Goal: Task Accomplishment & Management: Manage account settings

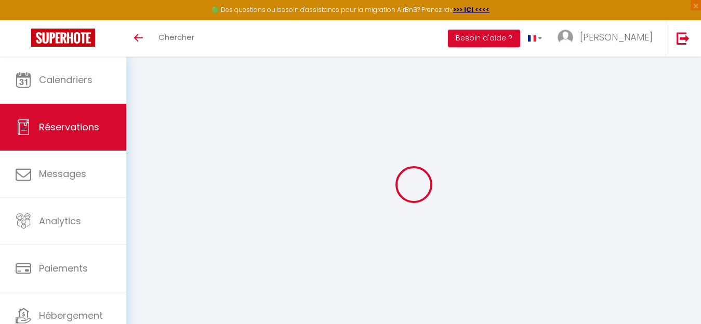
select select
select select "14"
checkbox input "false"
select select
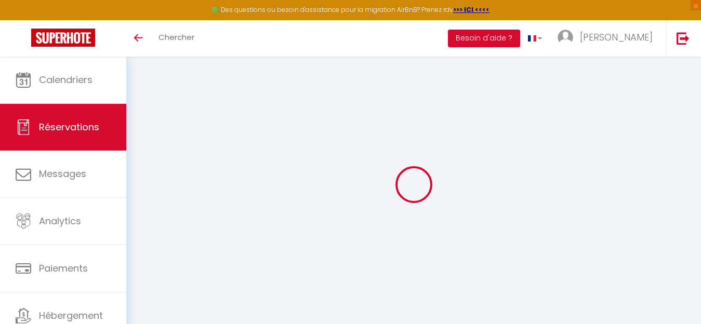
select select
checkbox input "false"
select select
checkbox input "false"
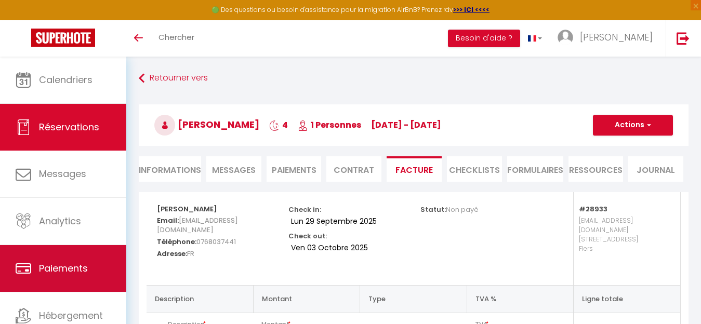
scroll to position [43, 0]
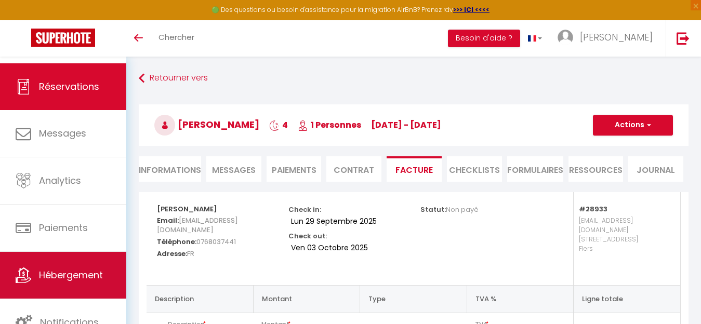
click at [70, 272] on span "Hébergement" at bounding box center [71, 275] width 64 height 13
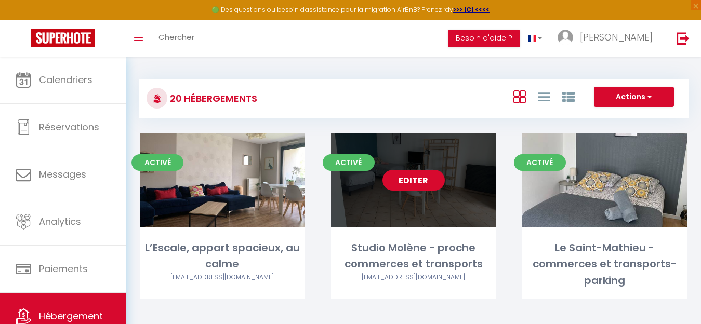
click at [419, 179] on link "Editer" at bounding box center [414, 180] width 62 height 21
select select "3"
select select "2"
select select "1"
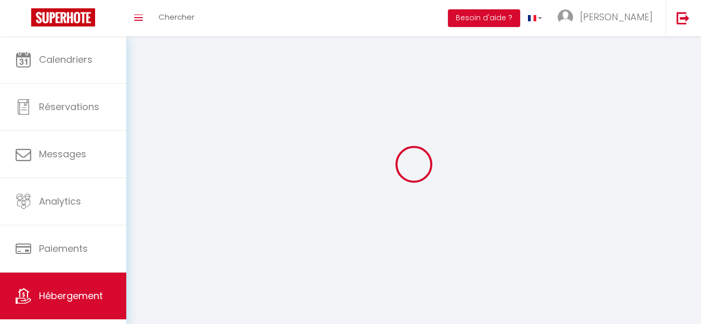
select select
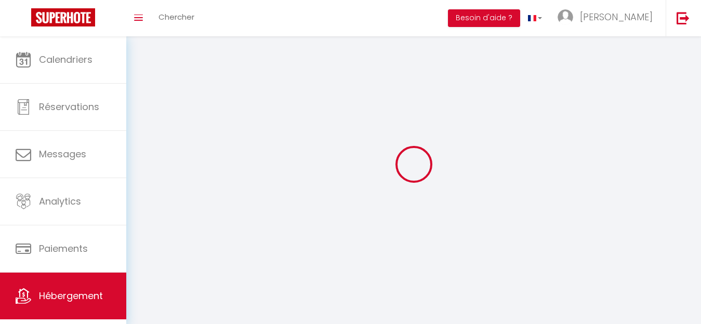
select select
checkbox input "false"
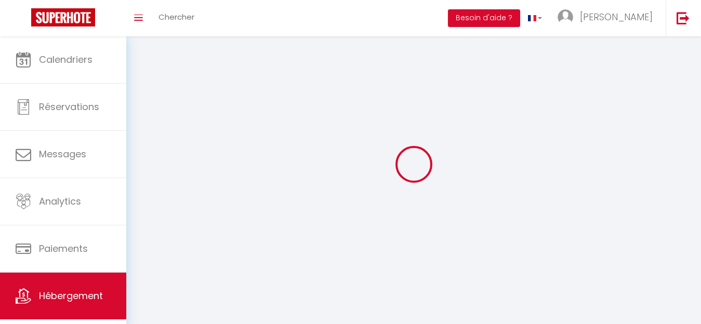
checkbox input "false"
select select
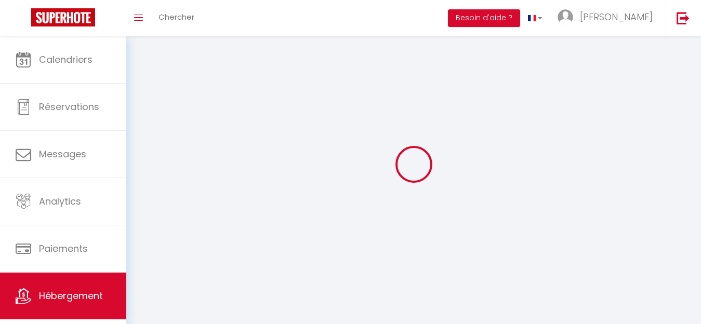
select select
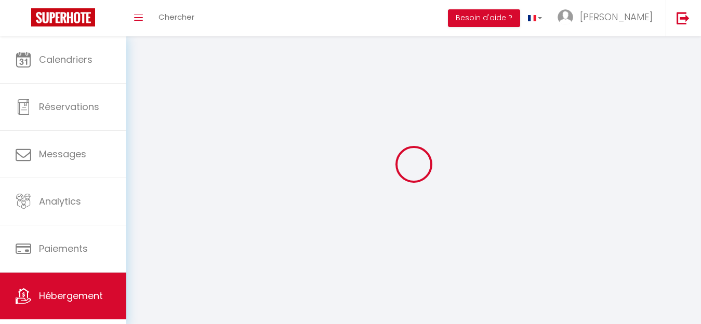
checkbox input "false"
select select
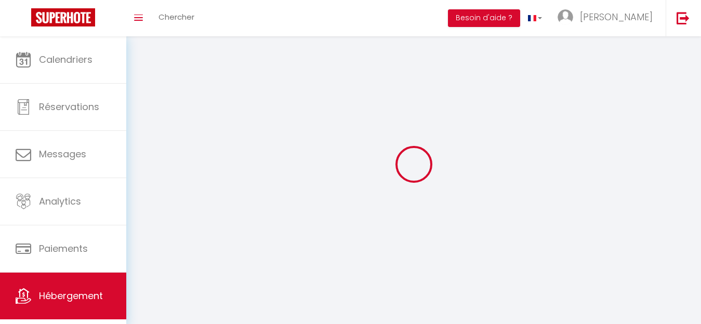
select select
select select "28"
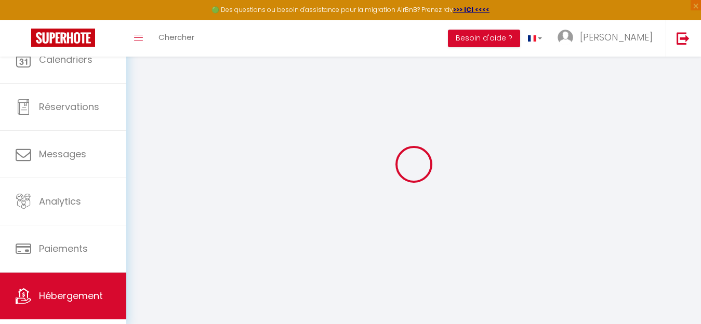
select select
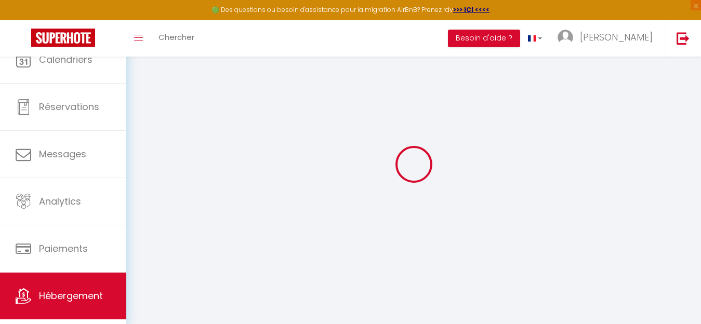
select select
checkbox input "false"
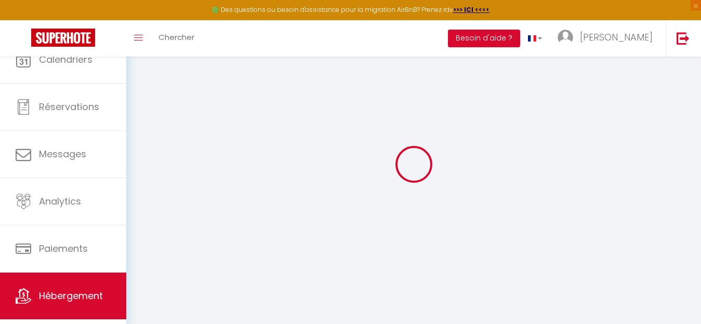
select select
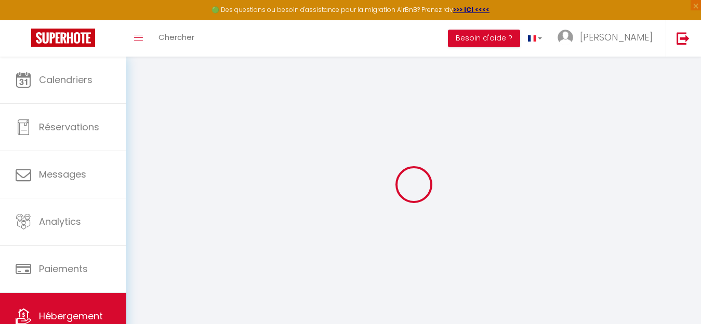
select select
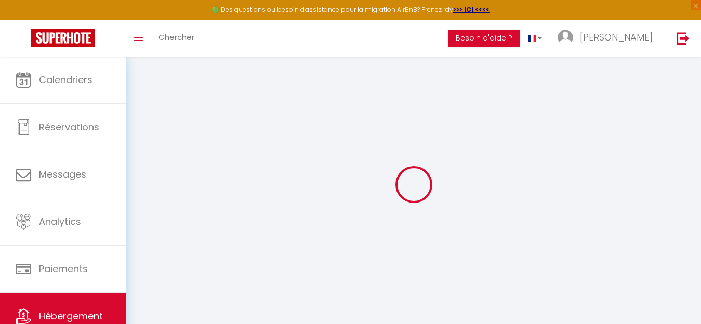
select select
checkbox input "false"
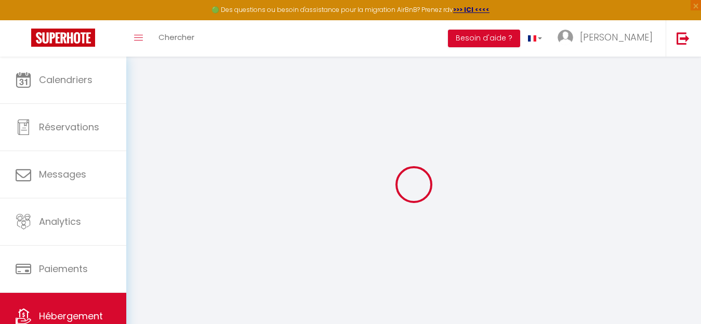
select select
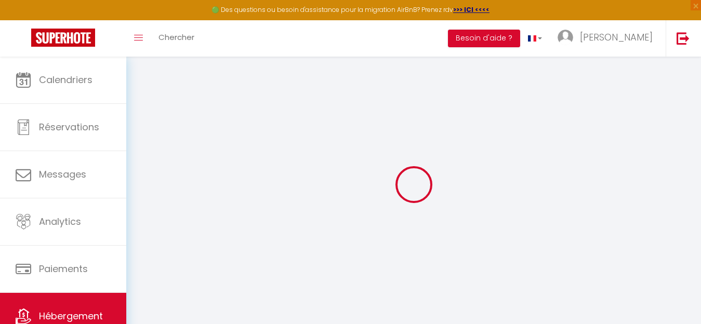
select select
checkbox input "false"
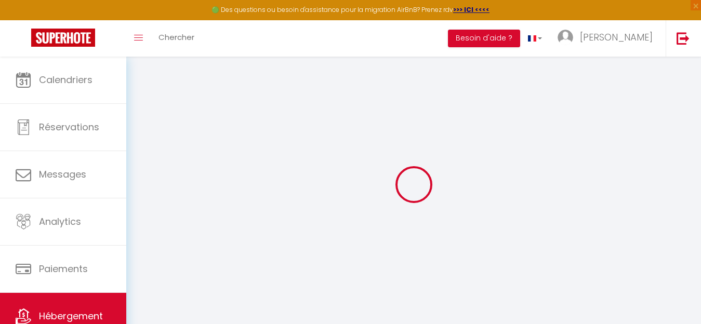
checkbox input "false"
select select
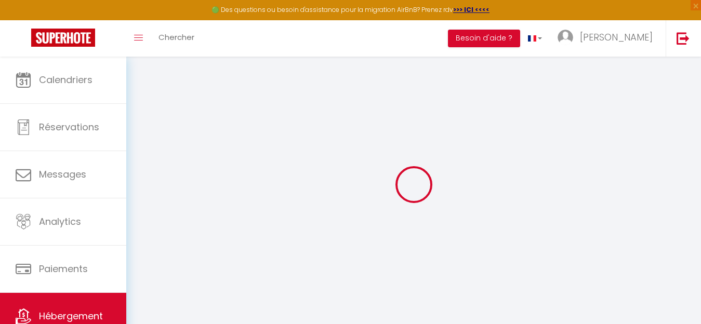
select select
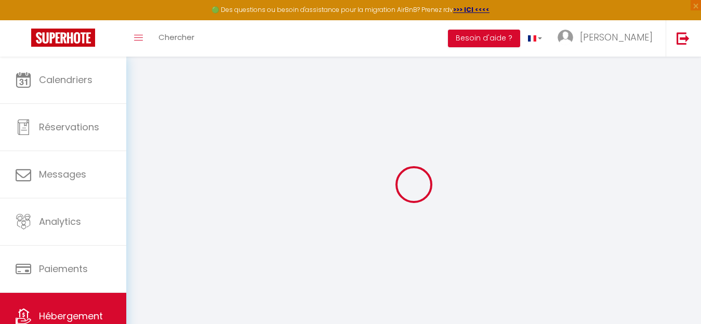
checkbox input "false"
select select
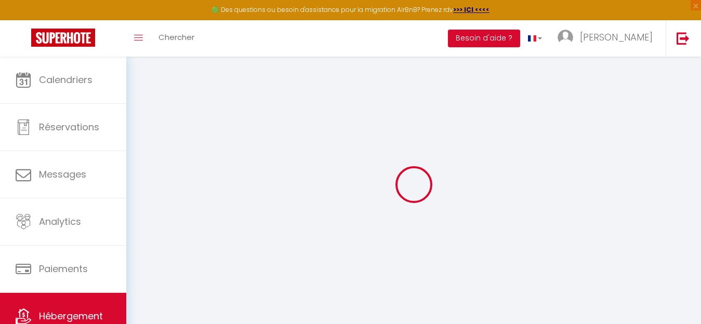
select select
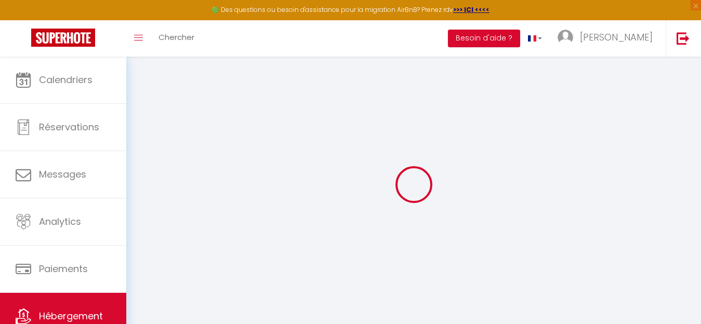
select select
checkbox input "false"
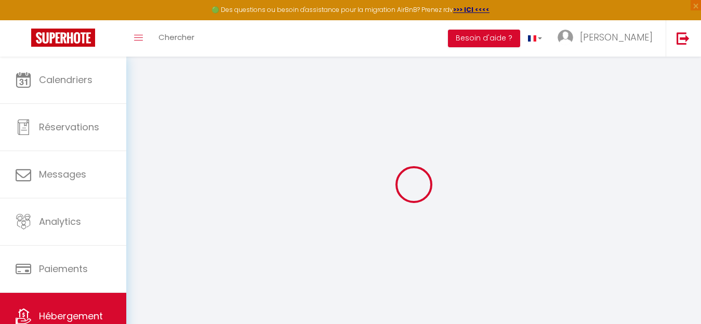
checkbox input "false"
select select
type input "Studio Molène - proche commerces et transports"
type input "[PERSON_NAME]"
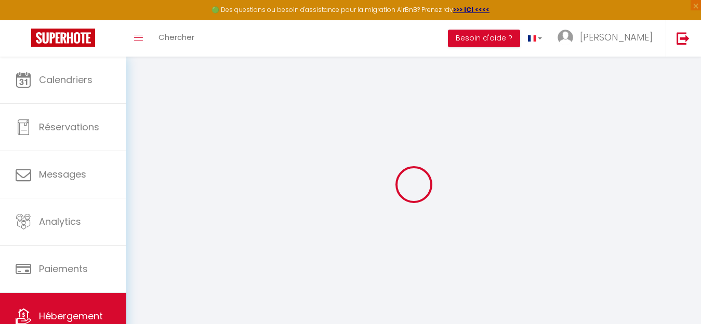
select select "2"
type input "30"
type input "26"
type input "300"
select select
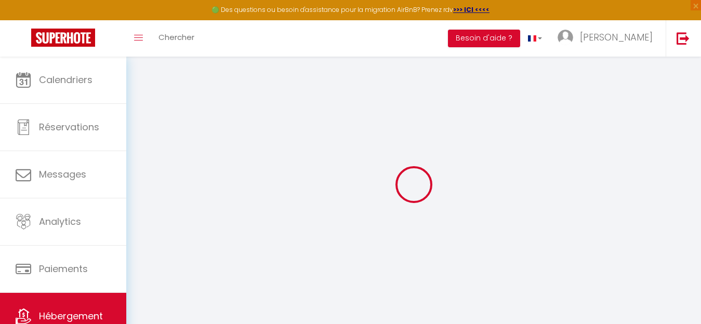
select select
type input "[STREET_ADDRESS]"
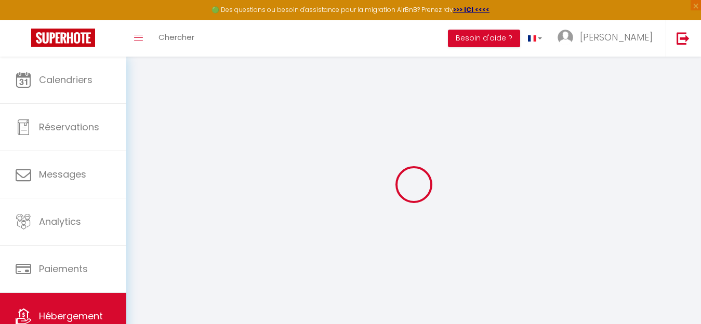
type input "29200"
type input "[GEOGRAPHIC_DATA]"
type input "[EMAIL_ADDRESS][DOMAIN_NAME]"
select select "4270"
checkbox input "false"
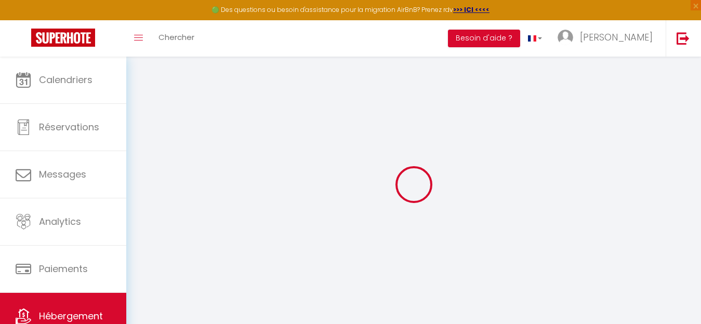
checkbox input "false"
type input "0"
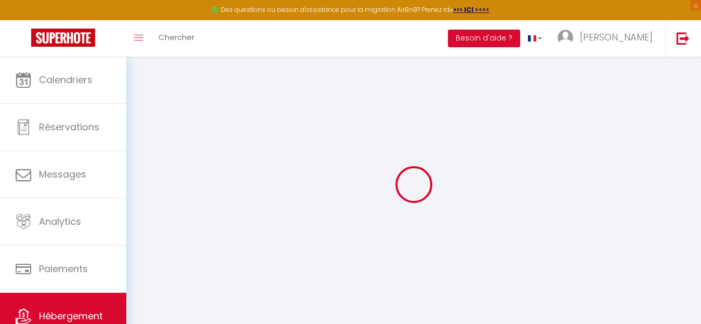
type input "0"
checkbox input "false"
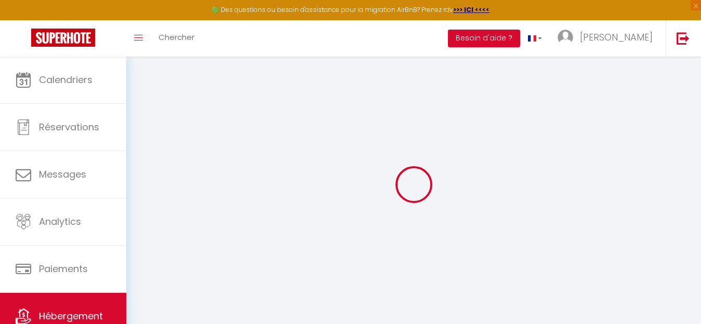
checkbox input "false"
select select "16:00"
select select
select select "11:00"
select select "30"
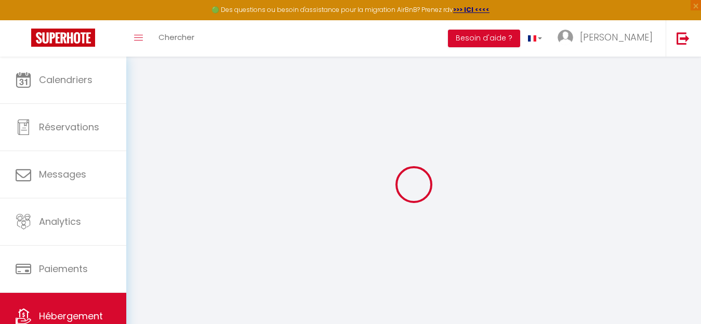
select select "120"
select select
checkbox input "false"
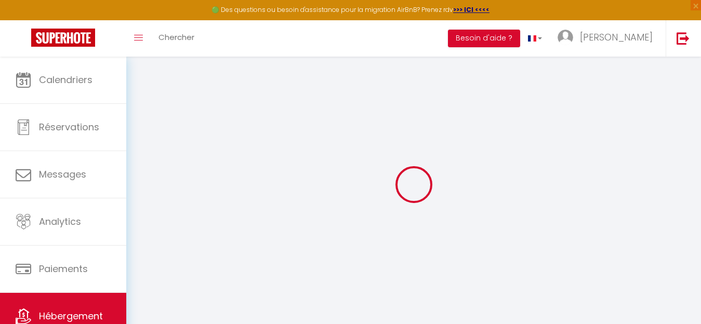
checkbox input "false"
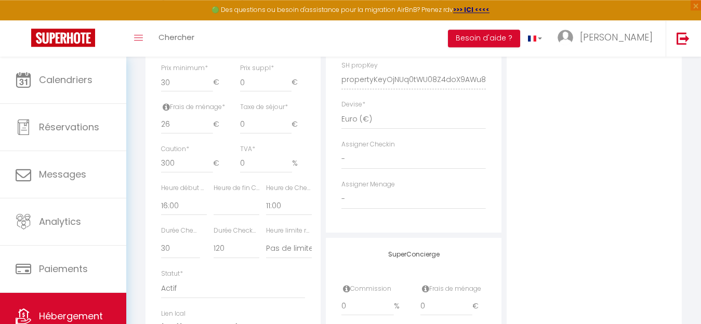
scroll to position [477, 0]
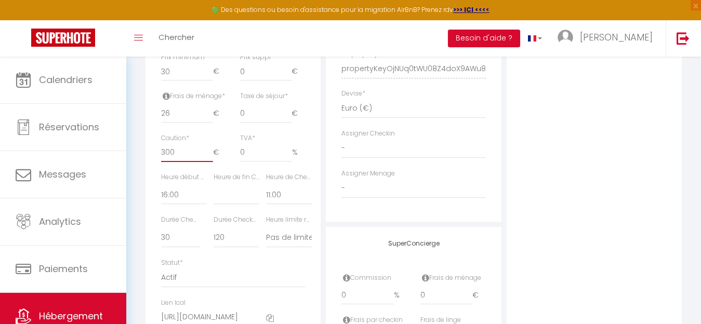
click at [165, 162] on input "300" at bounding box center [187, 152] width 52 height 19
type input "00"
select select
checkbox input "false"
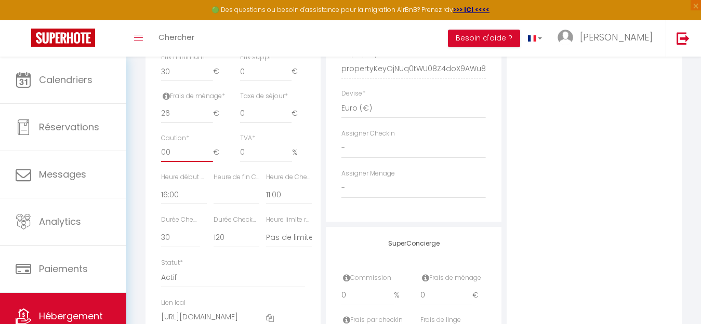
checkbox input "false"
type input "200"
select select
checkbox input "false"
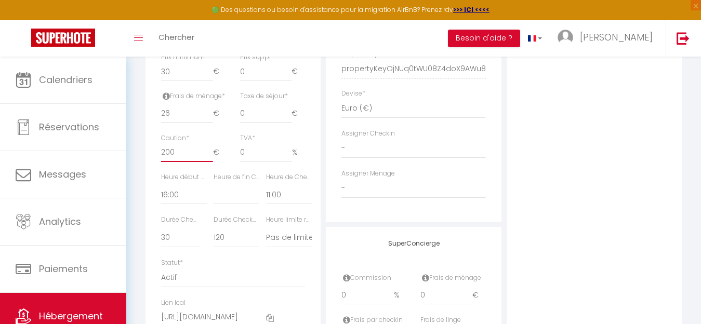
checkbox input "false"
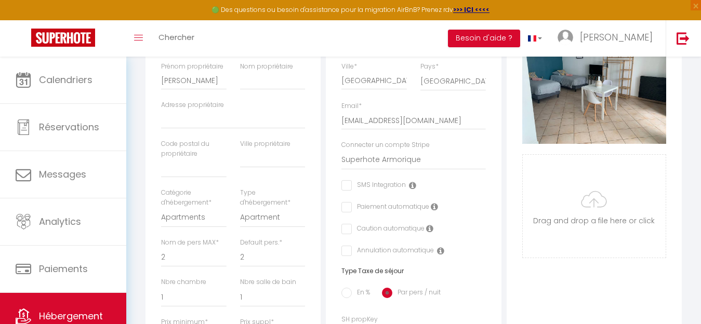
scroll to position [0, 0]
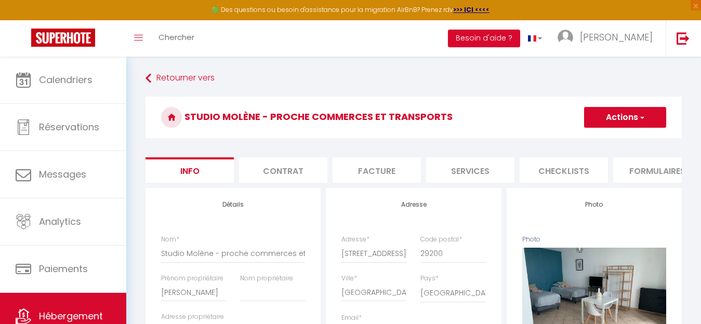
type input "200"
click at [607, 114] on button "Actions" at bounding box center [625, 117] width 82 height 21
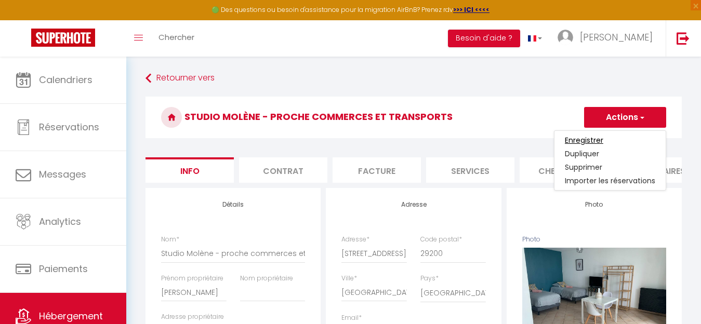
click at [597, 141] on input "Enregistrer" at bounding box center [584, 140] width 38 height 10
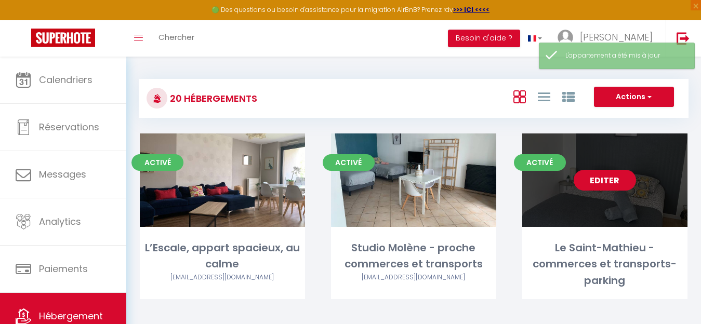
click at [604, 185] on link "Editer" at bounding box center [605, 180] width 62 height 21
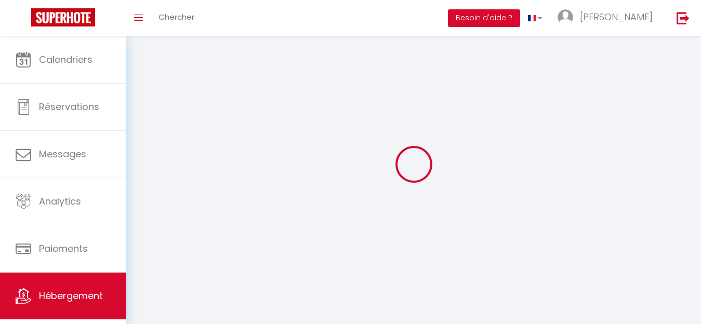
select select "1"
select select
select select "28"
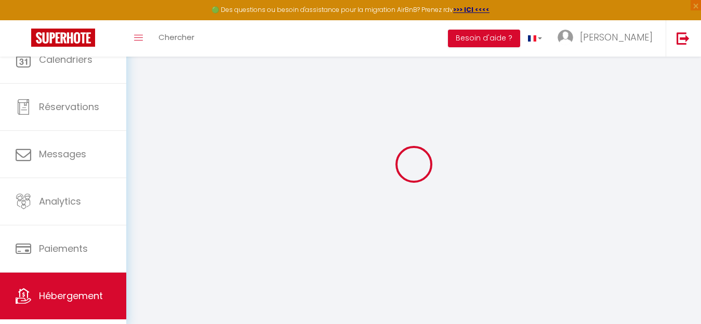
select select
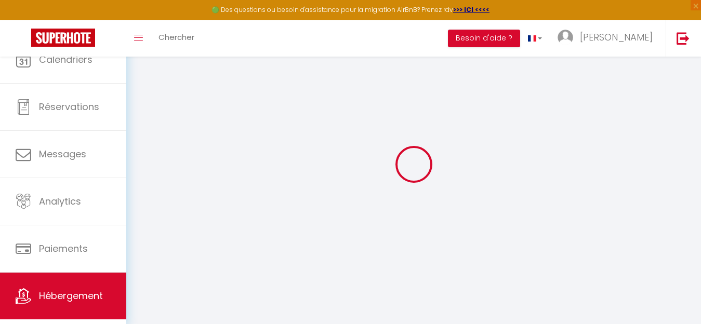
select select
checkbox input "false"
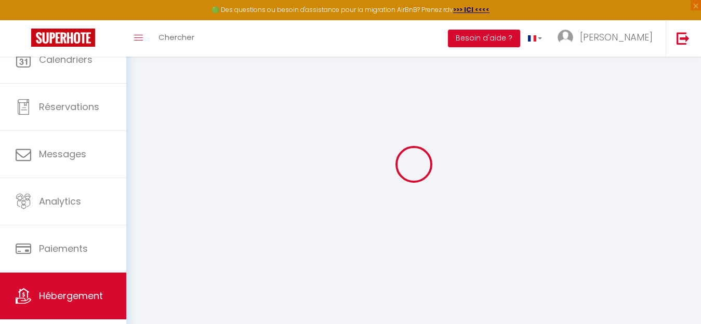
select select
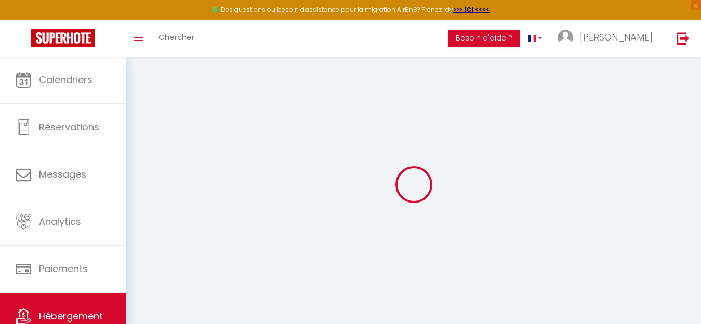
select select
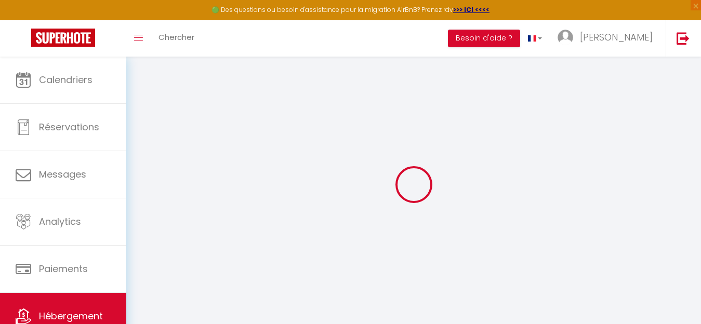
select select
checkbox input "false"
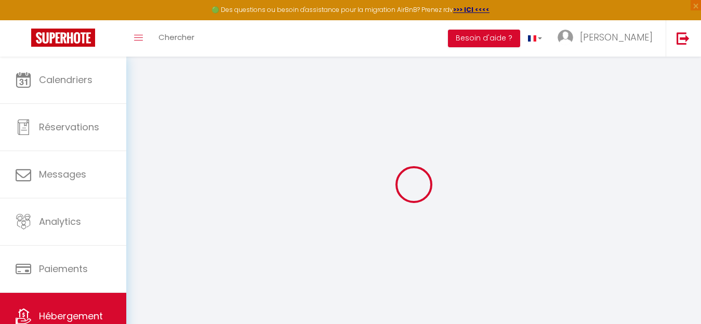
select select
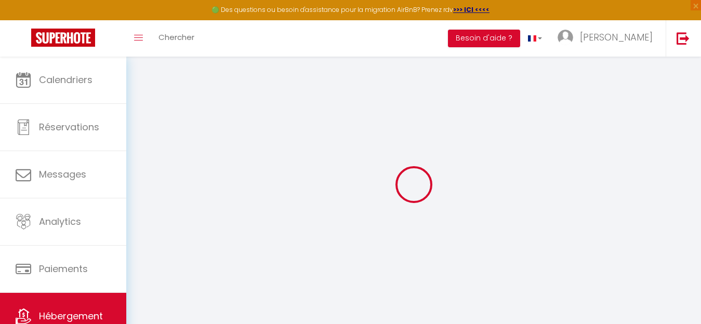
select select
checkbox input "false"
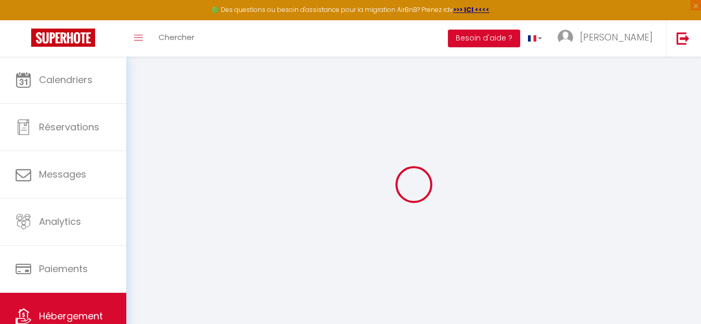
checkbox input "false"
select select
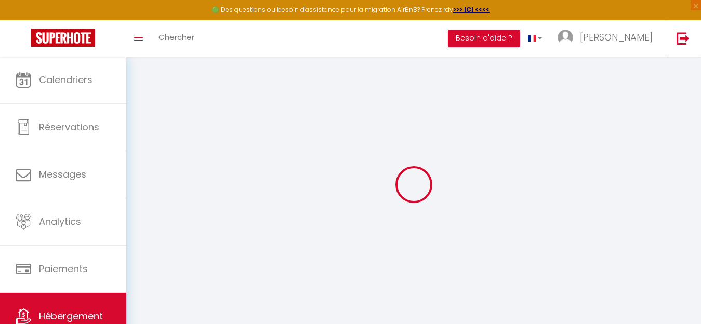
select select
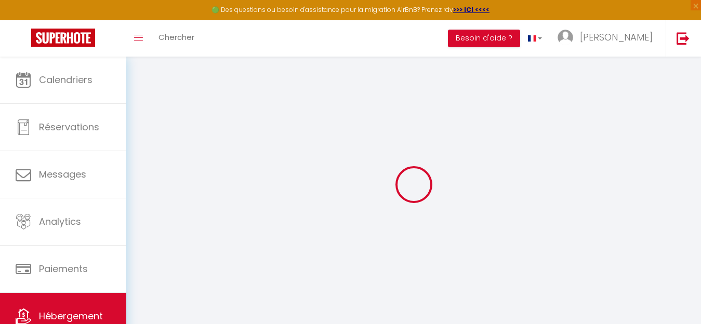
checkbox input "false"
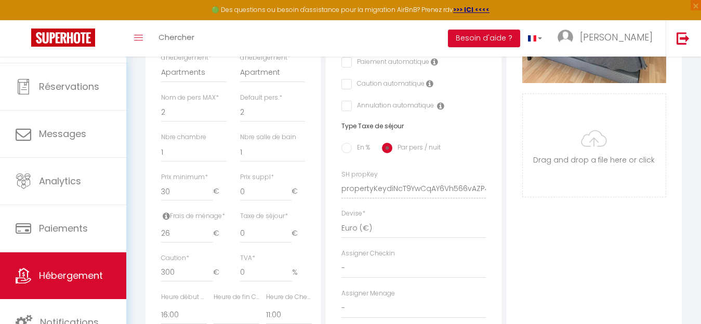
scroll to position [424, 0]
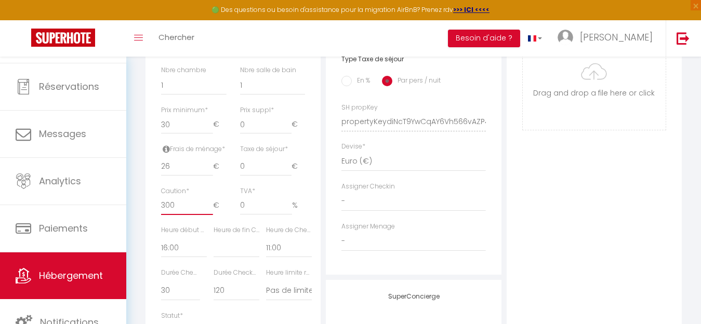
click at [164, 214] on input "300" at bounding box center [187, 205] width 52 height 19
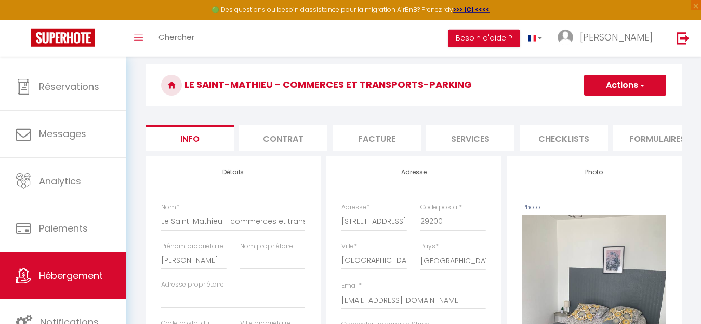
scroll to position [0, 0]
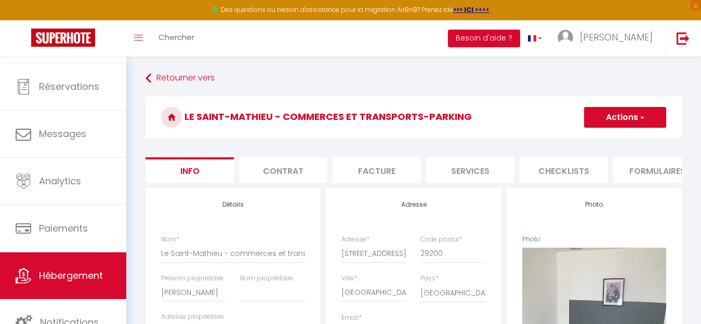
click at [604, 117] on button "Actions" at bounding box center [625, 117] width 82 height 21
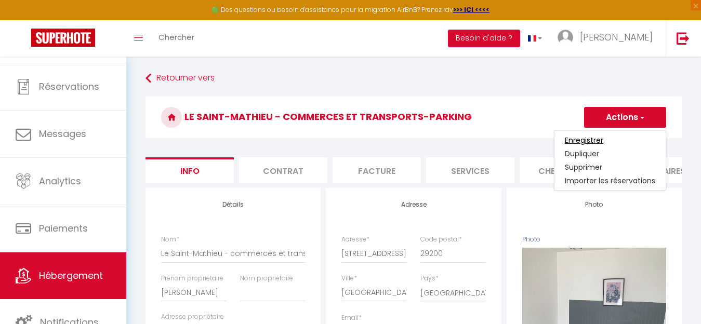
click at [585, 144] on input "Enregistrer" at bounding box center [584, 140] width 38 height 10
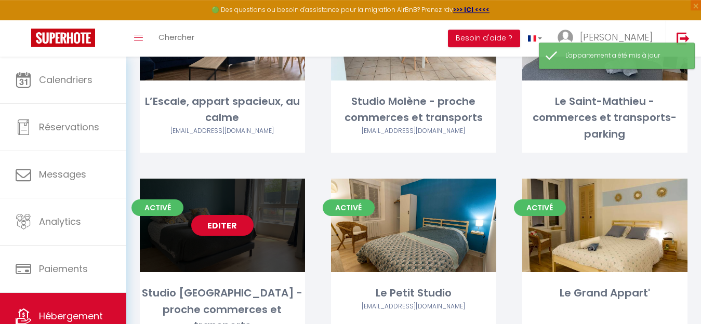
scroll to position [163, 0]
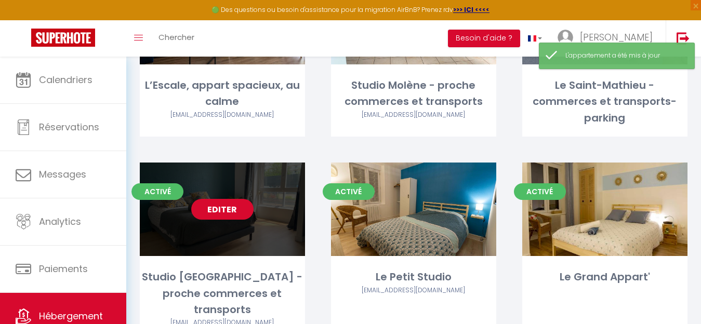
click at [223, 211] on link "Editer" at bounding box center [222, 209] width 62 height 21
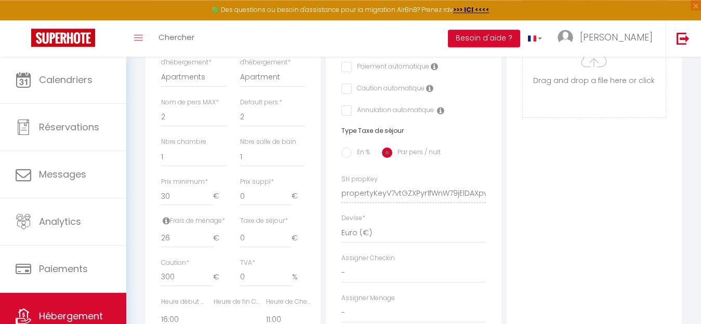
scroll to position [371, 0]
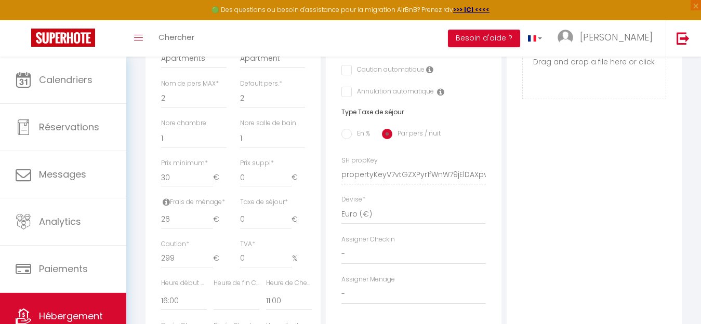
click at [211, 268] on input "299" at bounding box center [187, 259] width 52 height 19
drag, startPoint x: 181, startPoint y: 271, endPoint x: 146, endPoint y: 271, distance: 35.9
click at [161, 268] on input "299" at bounding box center [187, 259] width 52 height 19
click at [220, 221] on span "€" at bounding box center [220, 220] width 14 height 19
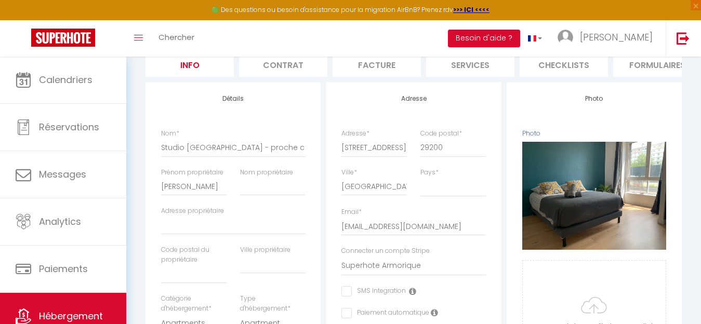
scroll to position [0, 0]
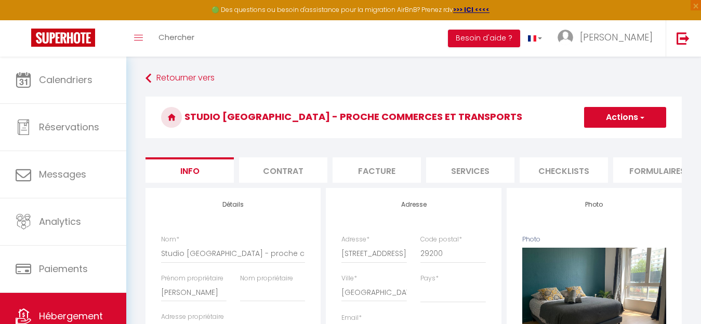
click at [597, 110] on button "Actions" at bounding box center [625, 117] width 82 height 21
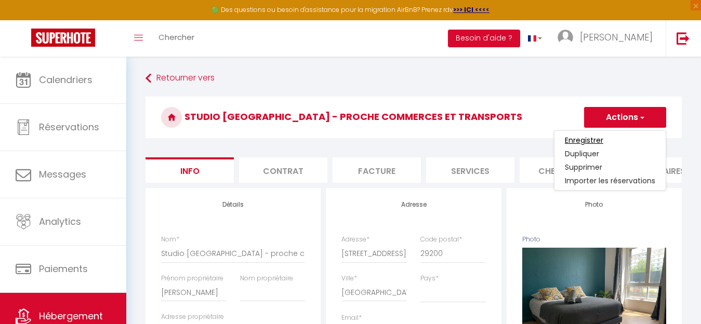
click at [586, 141] on input "Enregistrer" at bounding box center [584, 140] width 38 height 10
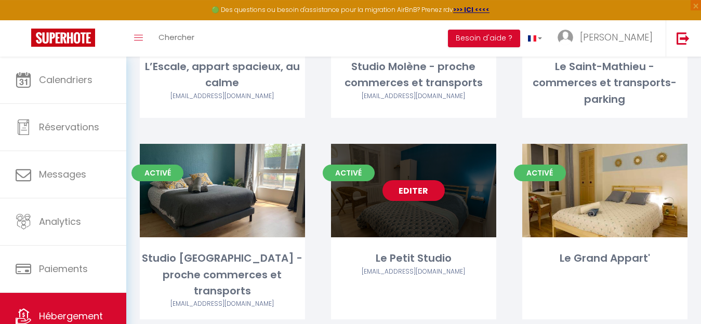
scroll to position [265, 0]
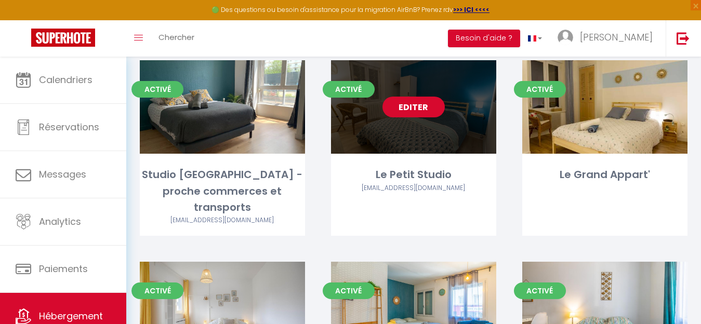
click at [423, 103] on link "Editer" at bounding box center [414, 107] width 62 height 21
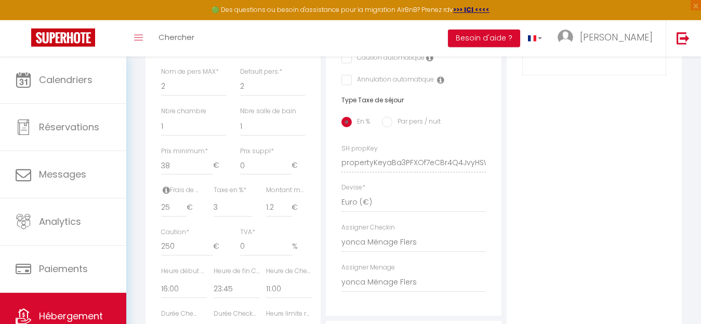
scroll to position [424, 0]
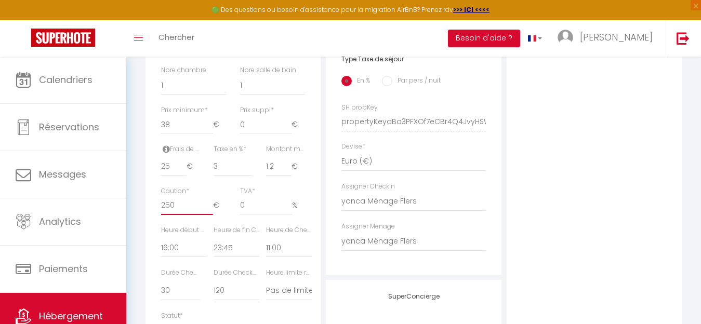
click at [178, 215] on input "250" at bounding box center [187, 205] width 52 height 19
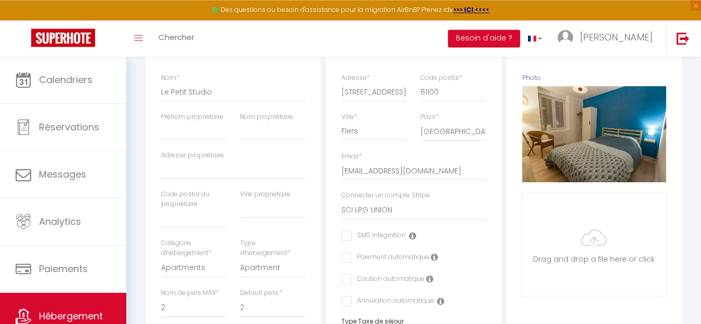
scroll to position [0, 0]
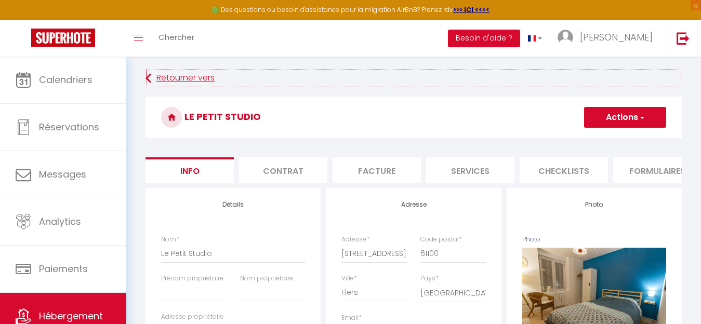
click at [176, 77] on link "Retourner vers" at bounding box center [414, 78] width 536 height 19
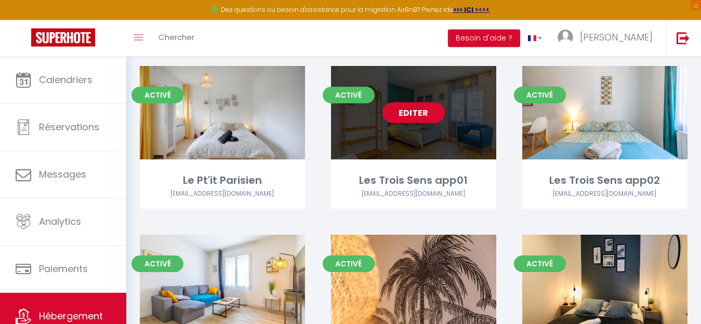
scroll to position [477, 0]
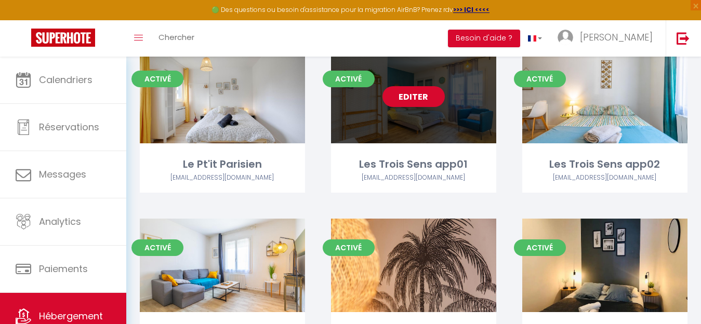
click at [429, 86] on link "Editer" at bounding box center [414, 96] width 62 height 21
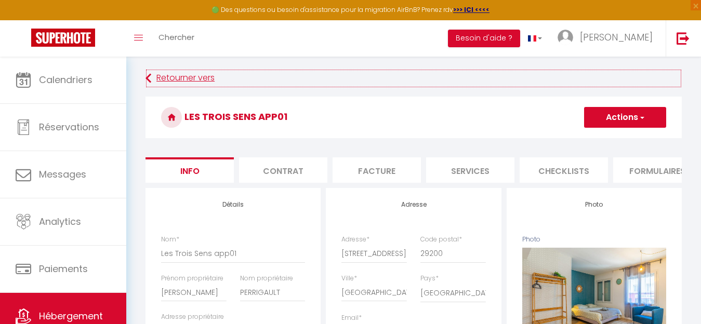
click at [170, 80] on link "Retourner vers" at bounding box center [414, 78] width 536 height 19
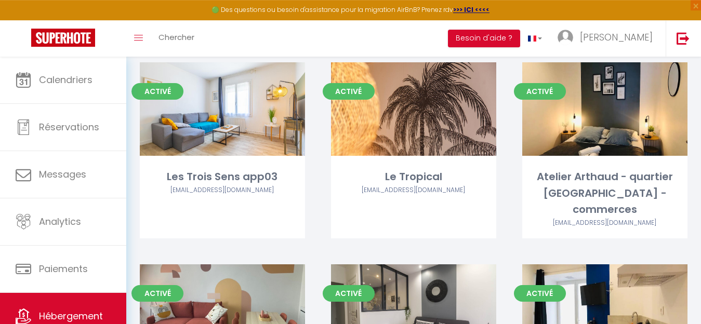
scroll to position [636, 0]
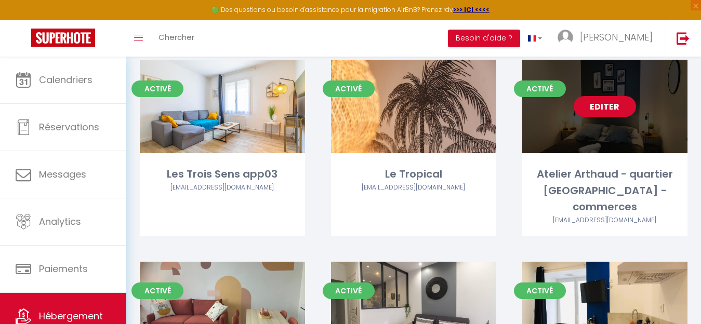
click at [594, 96] on link "Editer" at bounding box center [605, 106] width 62 height 21
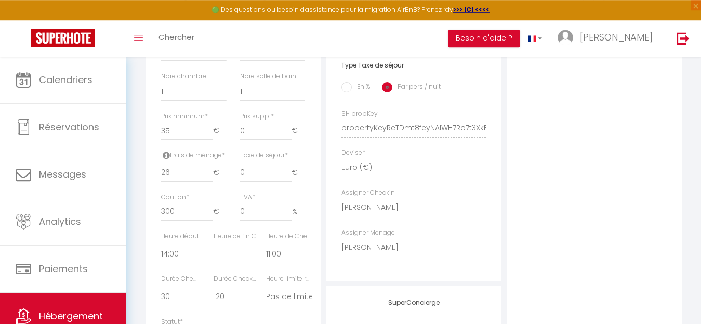
scroll to position [424, 0]
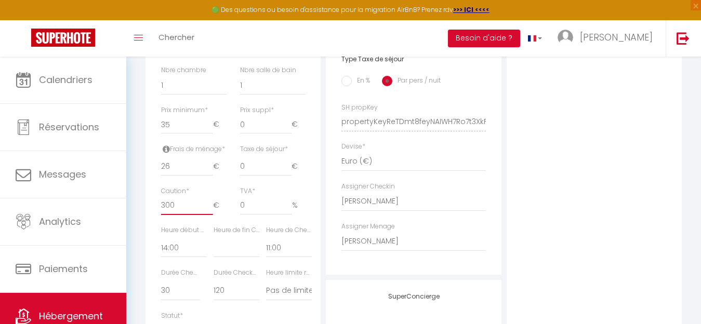
click at [165, 215] on input "300" at bounding box center [187, 205] width 52 height 19
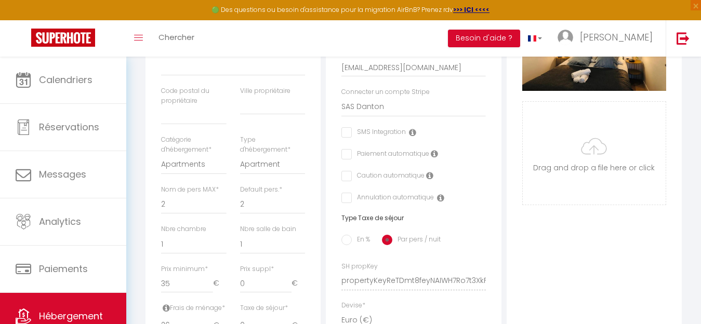
click at [308, 145] on div "Type d'hébergement * Apartment Condominium Loft Serviced Apartment" at bounding box center [272, 160] width 79 height 50
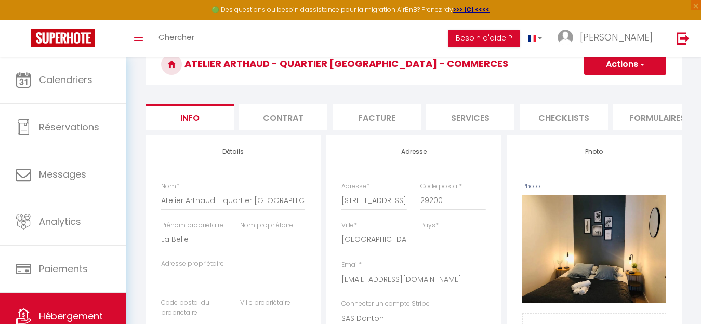
scroll to position [0, 0]
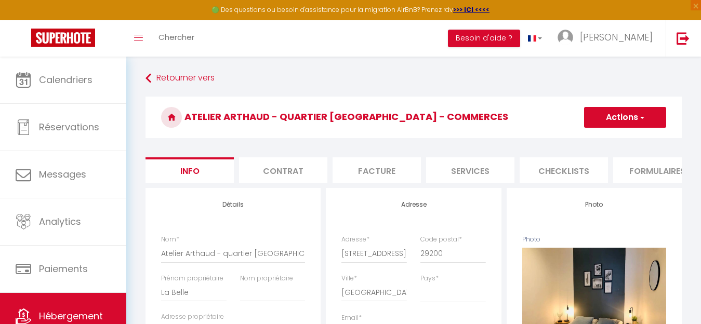
click at [600, 113] on button "Actions" at bounding box center [625, 117] width 82 height 21
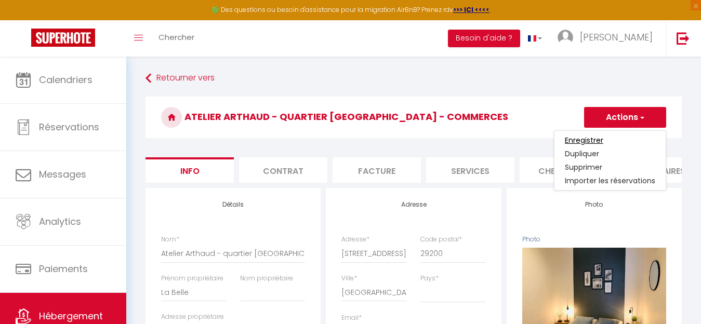
click at [585, 142] on input "Enregistrer" at bounding box center [584, 140] width 38 height 10
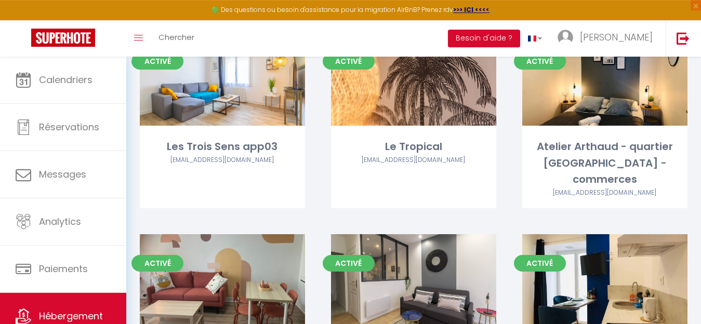
scroll to position [795, 0]
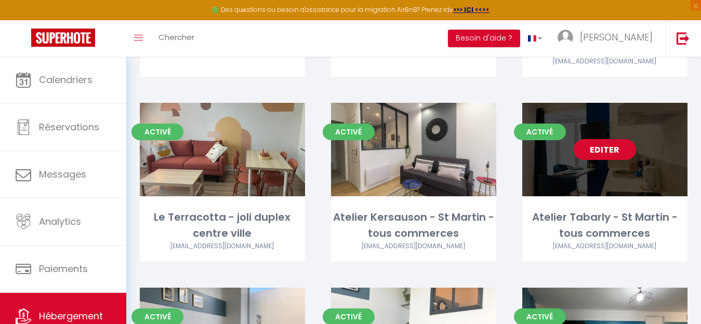
click at [604, 139] on link "Editer" at bounding box center [605, 149] width 62 height 21
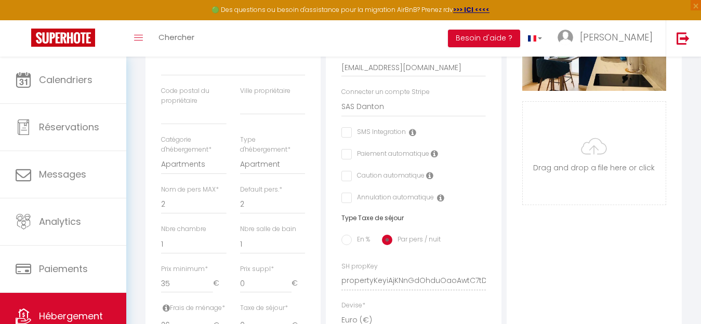
scroll to position [424, 0]
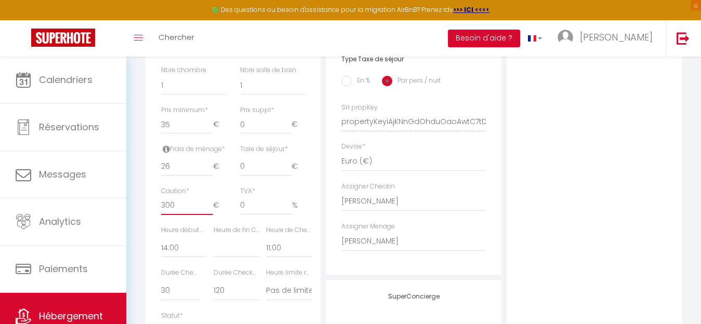
click at [165, 212] on input "300" at bounding box center [187, 205] width 52 height 19
click at [297, 198] on div "TVA * 0 %" at bounding box center [272, 201] width 65 height 29
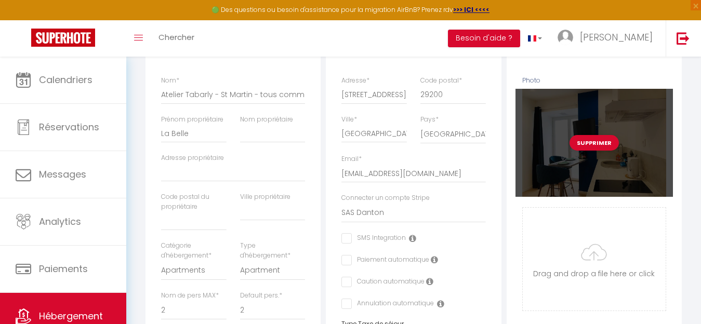
scroll to position [0, 0]
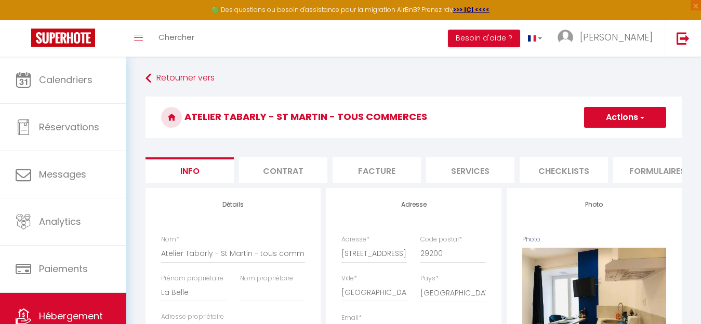
click at [634, 124] on button "Actions" at bounding box center [625, 117] width 82 height 21
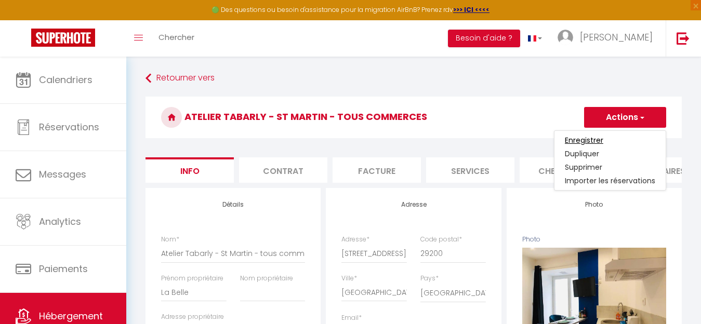
click at [588, 141] on input "Enregistrer" at bounding box center [584, 140] width 38 height 10
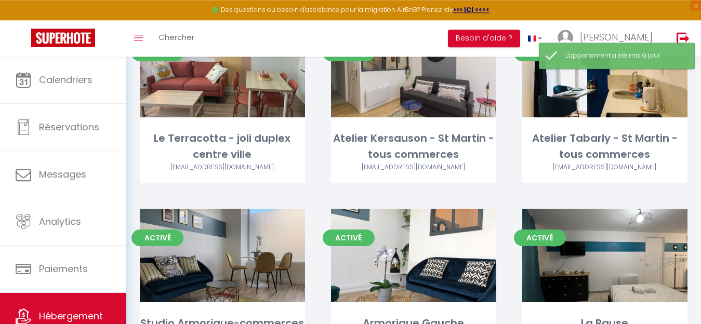
scroll to position [954, 0]
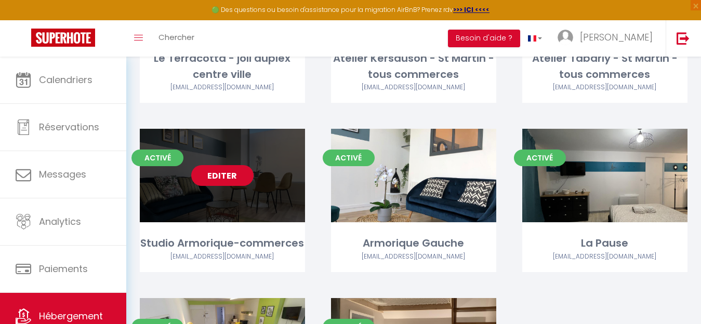
click at [219, 165] on link "Editer" at bounding box center [222, 175] width 62 height 21
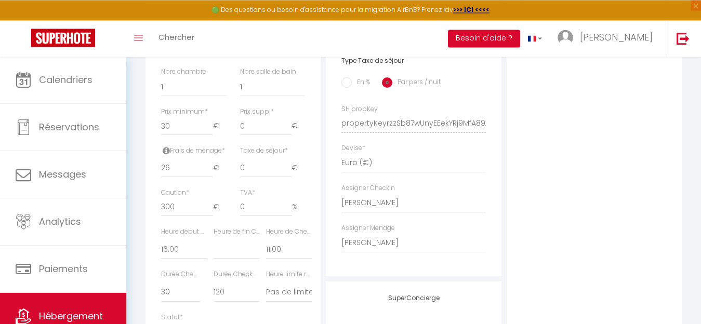
scroll to position [424, 0]
click at [163, 215] on input "300" at bounding box center [187, 205] width 52 height 19
click at [482, 161] on div "Devise * [GEOGRAPHIC_DATA] dirham (د.إ) [DEMOGRAPHIC_DATA] (Af) Swazi lilangeni…" at bounding box center [414, 157] width 144 height 30
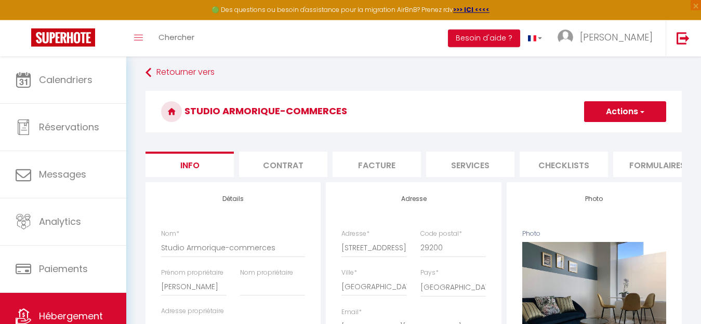
scroll to position [0, 0]
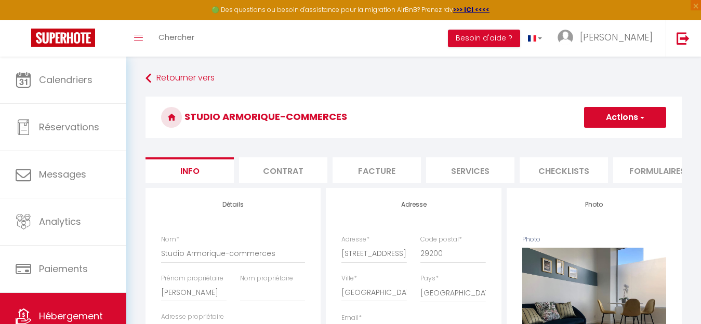
click at [617, 126] on button "Actions" at bounding box center [625, 117] width 82 height 21
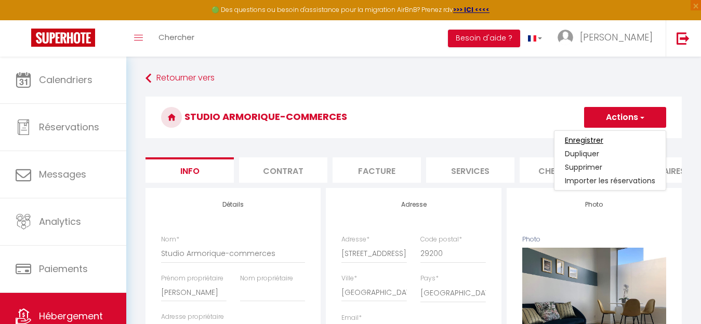
click at [591, 143] on input "Enregistrer" at bounding box center [584, 140] width 38 height 10
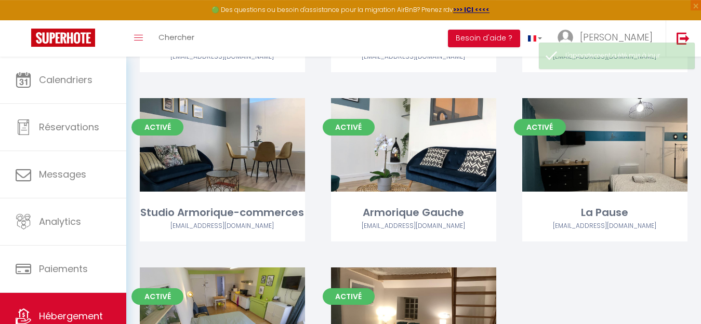
scroll to position [965, 0]
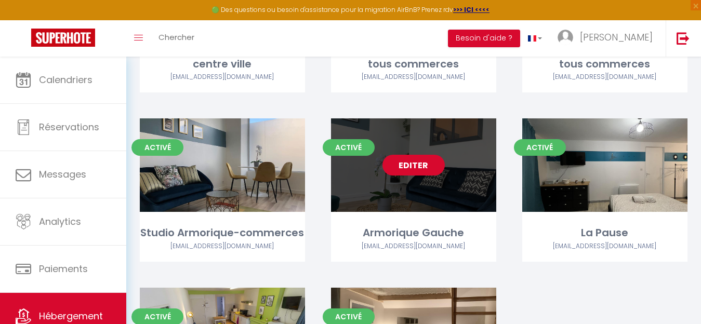
click at [423, 155] on link "Editer" at bounding box center [414, 165] width 62 height 21
click at [404, 155] on link "Editer" at bounding box center [414, 165] width 62 height 21
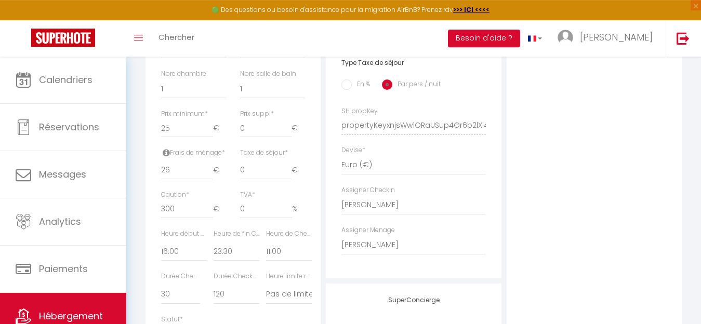
scroll to position [424, 0]
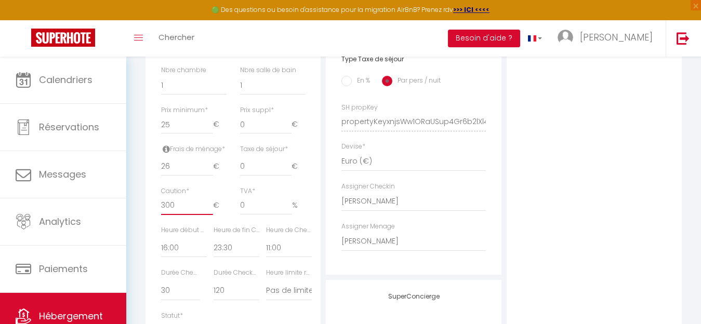
click at [162, 215] on input "300" at bounding box center [187, 205] width 52 height 19
click at [453, 198] on div "Assigner Checkin - [PERSON_NAME] [PERSON_NAME] [PERSON_NAME] yonca Ménage Flers…" at bounding box center [414, 197] width 144 height 30
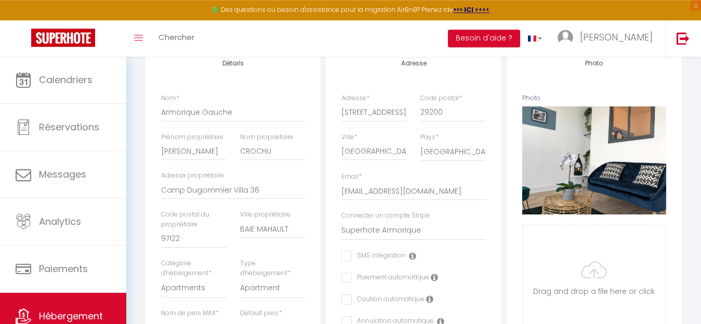
scroll to position [53, 0]
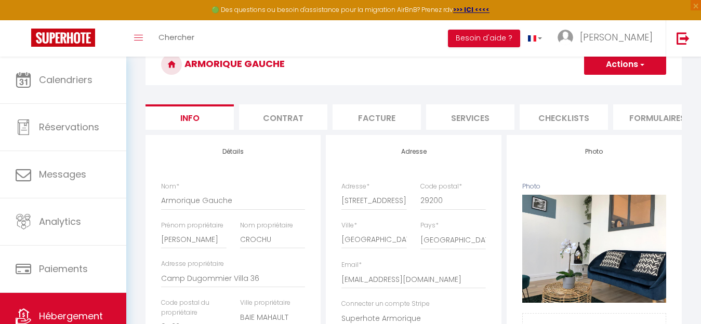
click at [645, 67] on button "Actions" at bounding box center [625, 64] width 82 height 21
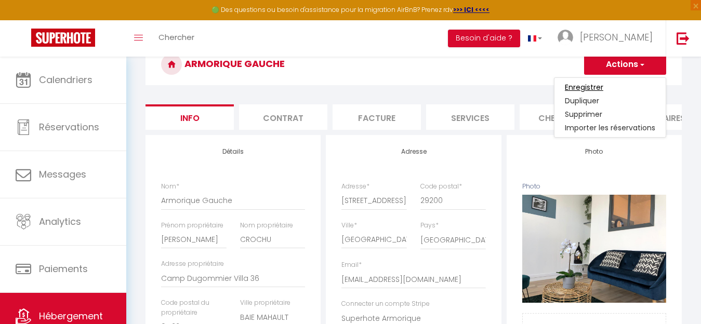
click at [600, 87] on input "Enregistrer" at bounding box center [584, 87] width 38 height 10
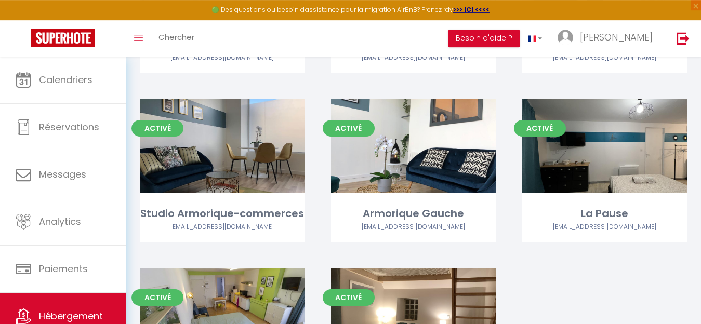
scroll to position [1007, 0]
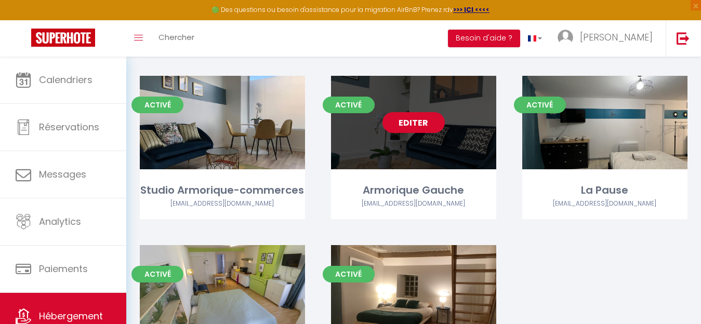
click at [424, 112] on link "Editer" at bounding box center [414, 122] width 62 height 21
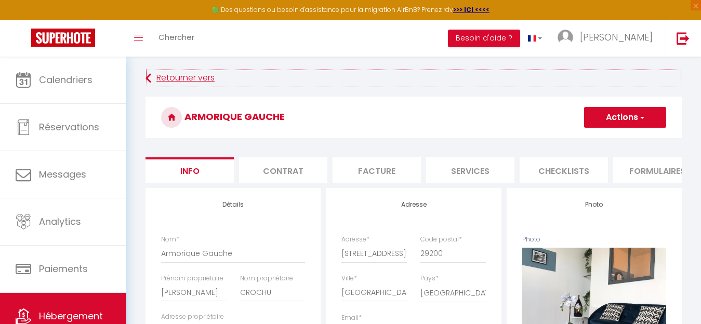
click at [188, 77] on link "Retourner vers" at bounding box center [414, 78] width 536 height 19
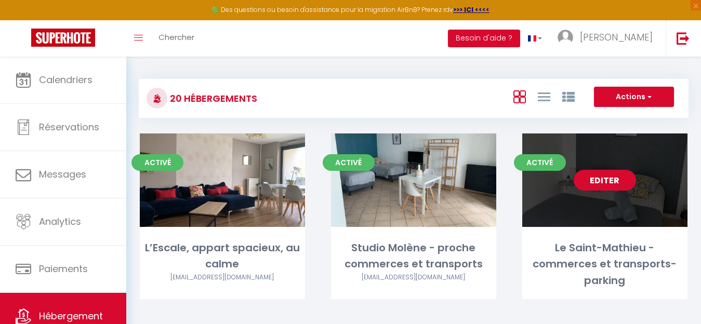
click at [597, 188] on link "Editer" at bounding box center [605, 180] width 62 height 21
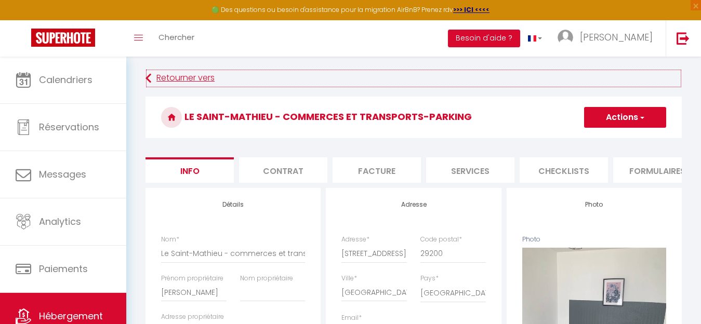
click at [171, 80] on link "Retourner vers" at bounding box center [414, 78] width 536 height 19
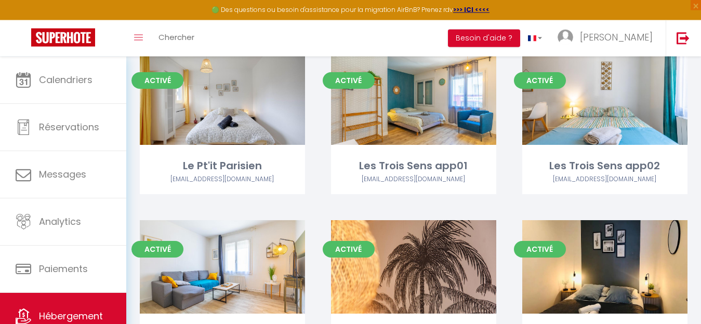
scroll to position [477, 0]
